Goal: Information Seeking & Learning: Learn about a topic

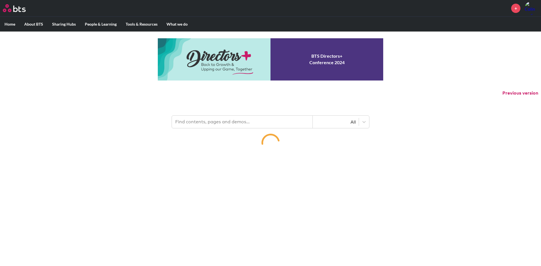
click at [243, 125] on input "text" at bounding box center [242, 122] width 141 height 12
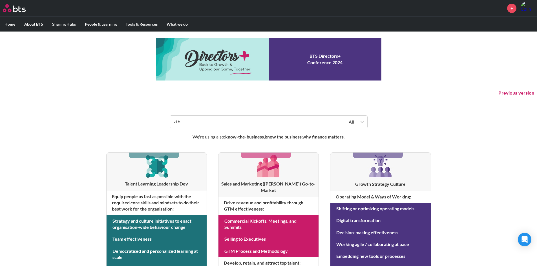
type input "ktb"
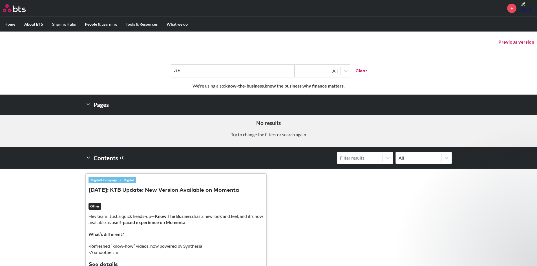
scroll to position [113, 0]
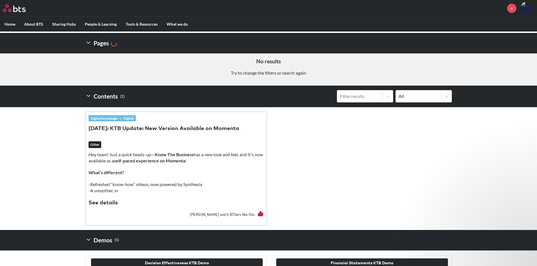
click at [204, 128] on button "25-06-24: KTB Update: New Version Available on Momenta" at bounding box center [164, 129] width 151 height 8
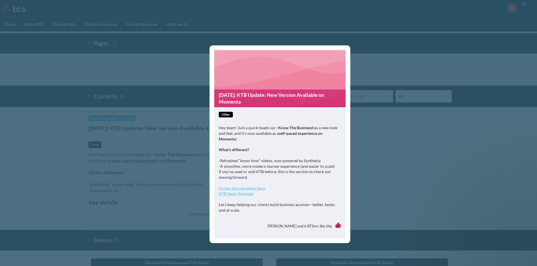
click at [245, 94] on link "25-06-24: KTB Update: New Version Available on Momenta" at bounding box center [279, 99] width 131 height 18
click at [141, 153] on div "25-06-24: KTB Update: New Version Available on Momenta other Hey team! Just a q…" at bounding box center [268, 133] width 537 height 266
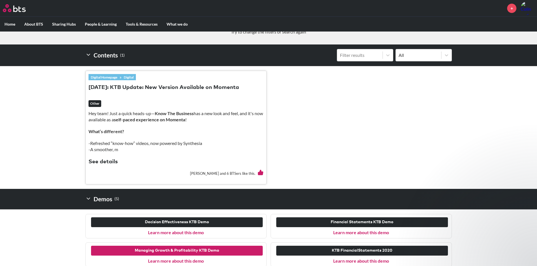
scroll to position [178, 0]
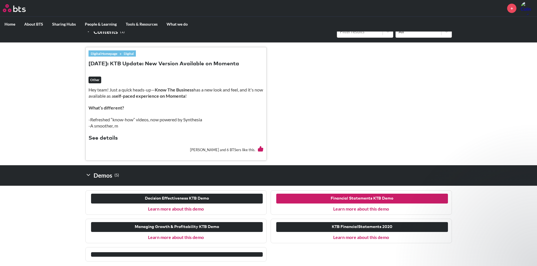
click at [354, 200] on button "Financial Statements KTB Demo" at bounding box center [362, 199] width 172 height 10
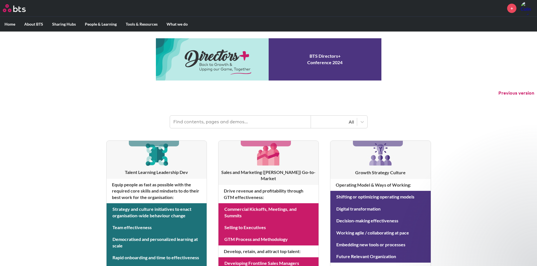
click at [227, 126] on input "text" at bounding box center [240, 122] width 141 height 12
type input "ktb"
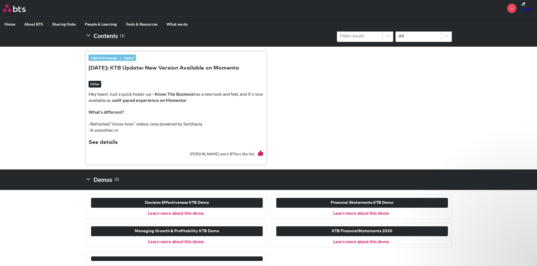
scroll to position [178, 0]
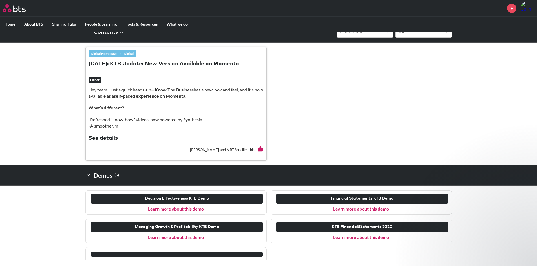
click at [109, 138] on button "See details" at bounding box center [103, 139] width 29 height 8
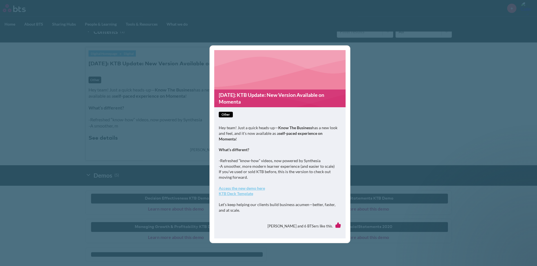
click at [148, 139] on div "25-06-24: KTB Update: New Version Available on Momenta other Hey team! Just a q…" at bounding box center [268, 133] width 537 height 266
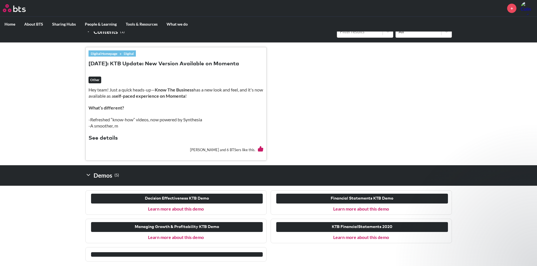
click at [352, 238] on link "Learn more about this demo" at bounding box center [361, 237] width 56 height 5
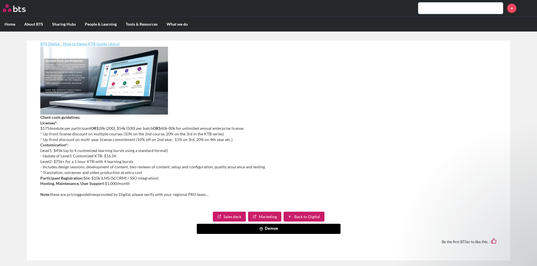
scroll to position [178, 0]
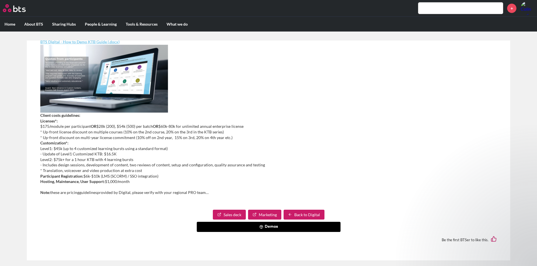
click at [264, 226] on button "Demos" at bounding box center [269, 227] width 144 height 10
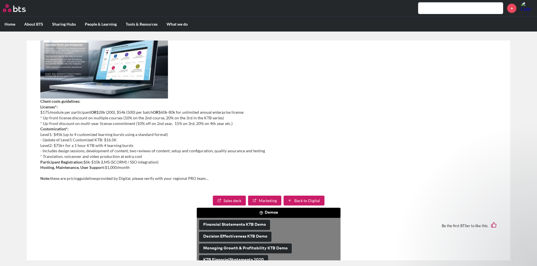
scroll to position [198, 0]
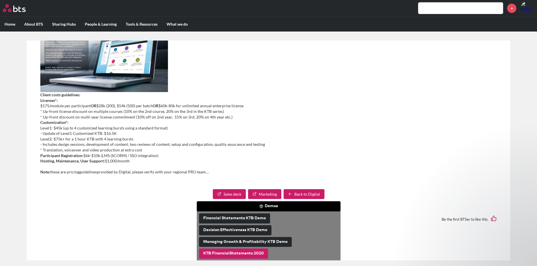
click at [246, 253] on button "KTB FinancialStatements 2020" at bounding box center [233, 254] width 69 height 10
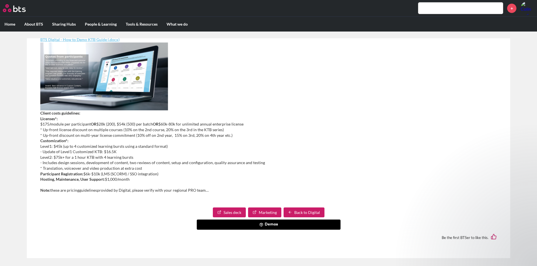
scroll to position [3, 0]
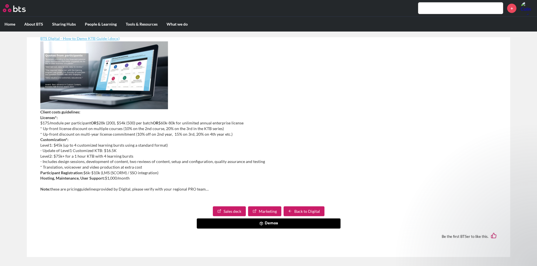
click at [267, 223] on button "Demos" at bounding box center [269, 224] width 144 height 10
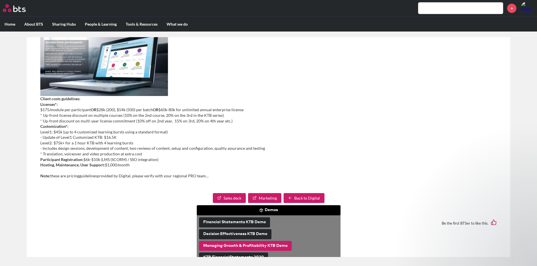
scroll to position [198, 0]
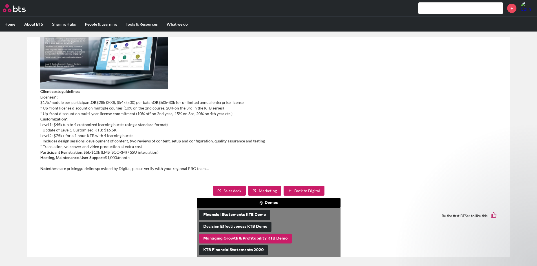
click at [252, 239] on button "Managing Growth & Profitability KTB Demo" at bounding box center [245, 239] width 93 height 10
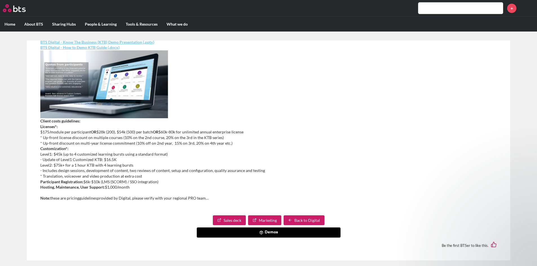
scroll to position [178, 0]
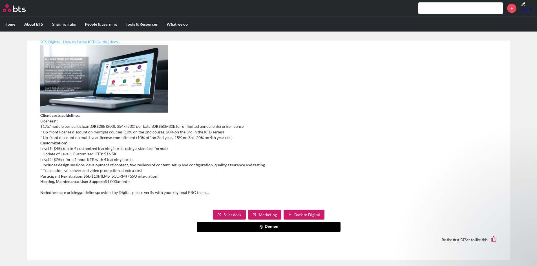
click at [264, 228] on button "Demos" at bounding box center [269, 227] width 144 height 10
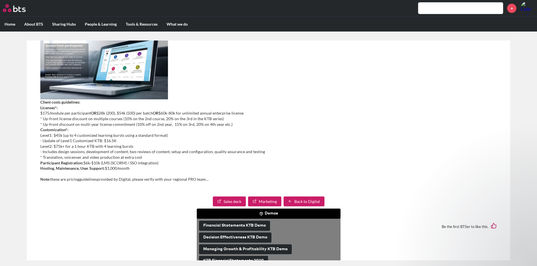
scroll to position [198, 0]
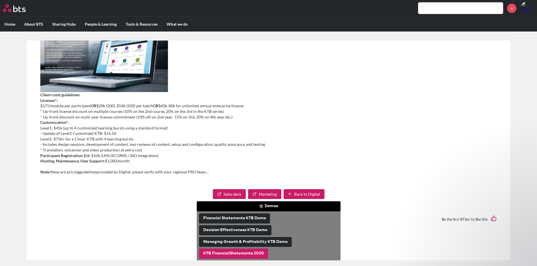
click at [246, 252] on button "KTB FinancialStatements 2020" at bounding box center [233, 254] width 69 height 10
